Goal: Task Accomplishment & Management: Complete application form

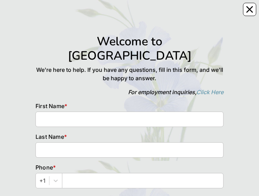
click at [242, 3] on div "Welcome to [GEOGRAPHIC_DATA] We're here to help. If you have any questions, fil…" at bounding box center [129, 168] width 249 height 337
click at [249, 10] on icon "Close" at bounding box center [250, 10] width 6 height 6
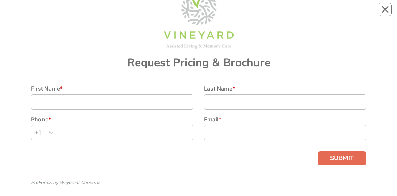
scroll to position [70, 0]
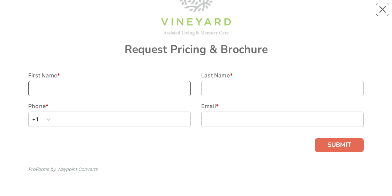
click at [106, 81] on input at bounding box center [109, 88] width 162 height 15
type input "[PERSON_NAME]"
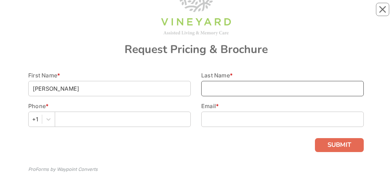
type input "[PERSON_NAME]"
type input "8432901741"
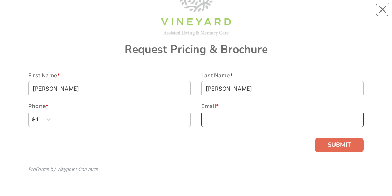
type input "[EMAIL_ADDRESS][DOMAIN_NAME]"
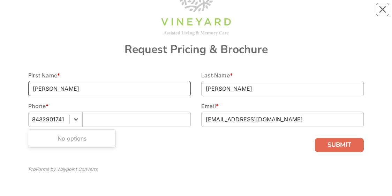
click at [75, 133] on div "No options" at bounding box center [71, 138] width 85 height 14
click at [179, 145] on div at bounding box center [195, 145] width 335 height 14
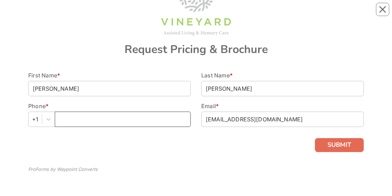
click at [69, 118] on input "text" at bounding box center [123, 119] width 136 height 15
type input "8432901741"
click at [208, 169] on div "ProForms by Waypoint Converts" at bounding box center [195, 164] width 335 height 15
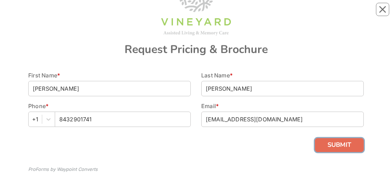
click at [360, 149] on button "SUBMIT" at bounding box center [339, 145] width 49 height 14
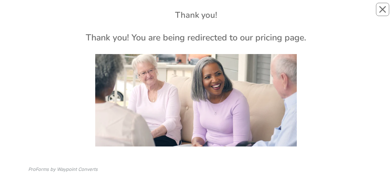
scroll to position [82, 0]
